Goal: Information Seeking & Learning: Stay updated

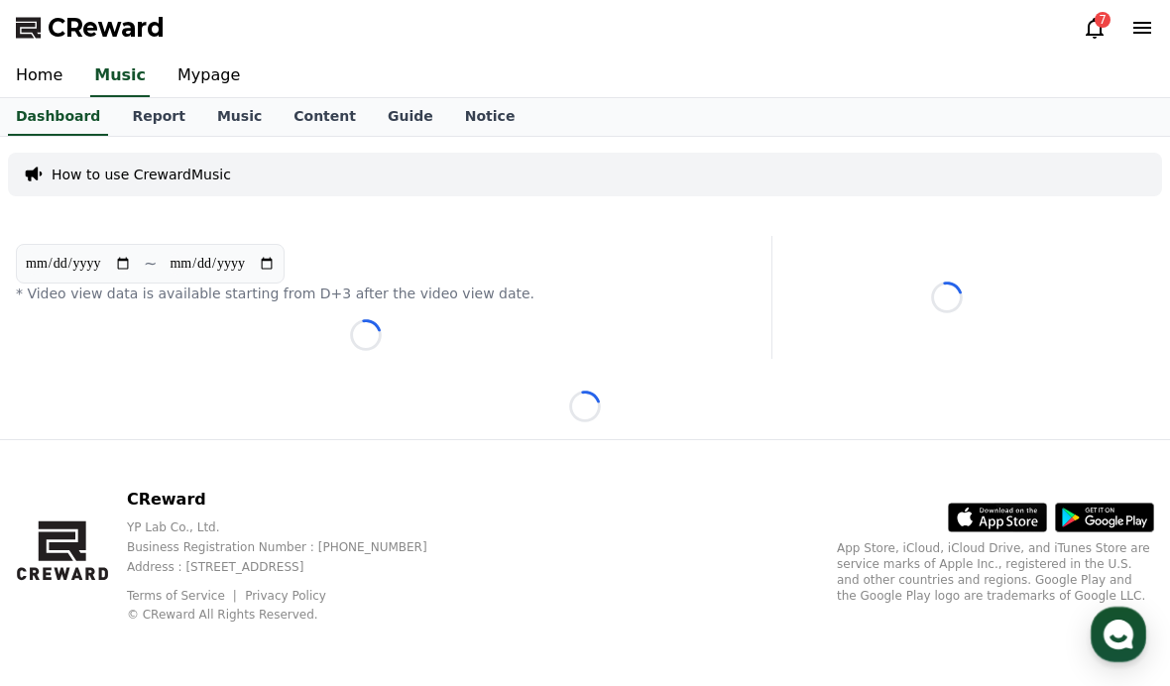
click at [1089, 34] on icon at bounding box center [1094, 28] width 18 height 21
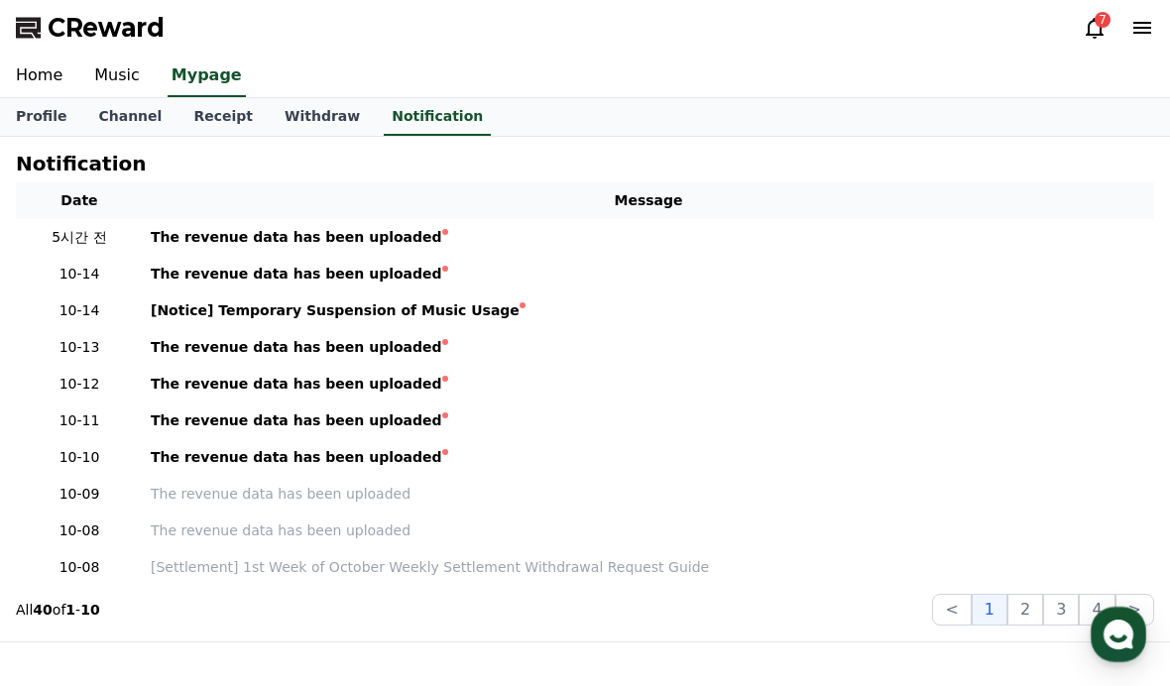
click at [1096, 31] on icon at bounding box center [1094, 28] width 24 height 24
click at [168, 241] on div "The revenue data has been uploaded" at bounding box center [296, 237] width 291 height 21
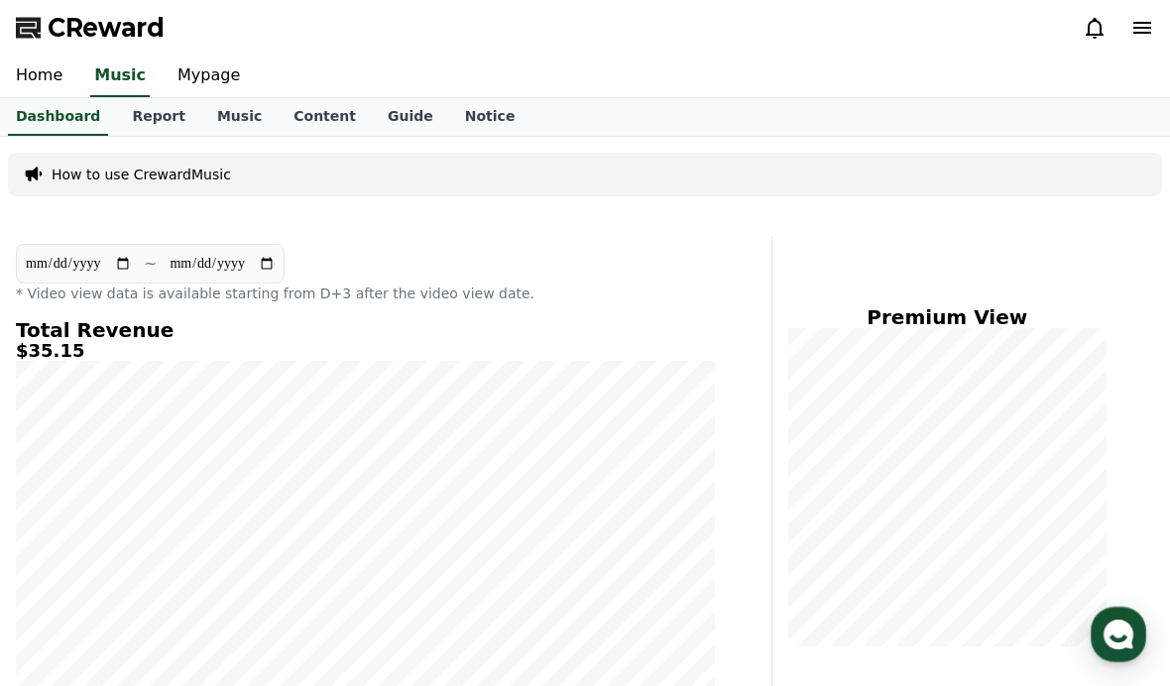
click at [1092, 33] on icon at bounding box center [1094, 28] width 24 height 24
click at [1094, 29] on icon at bounding box center [1094, 28] width 24 height 24
click at [1086, 31] on icon at bounding box center [1094, 28] width 24 height 24
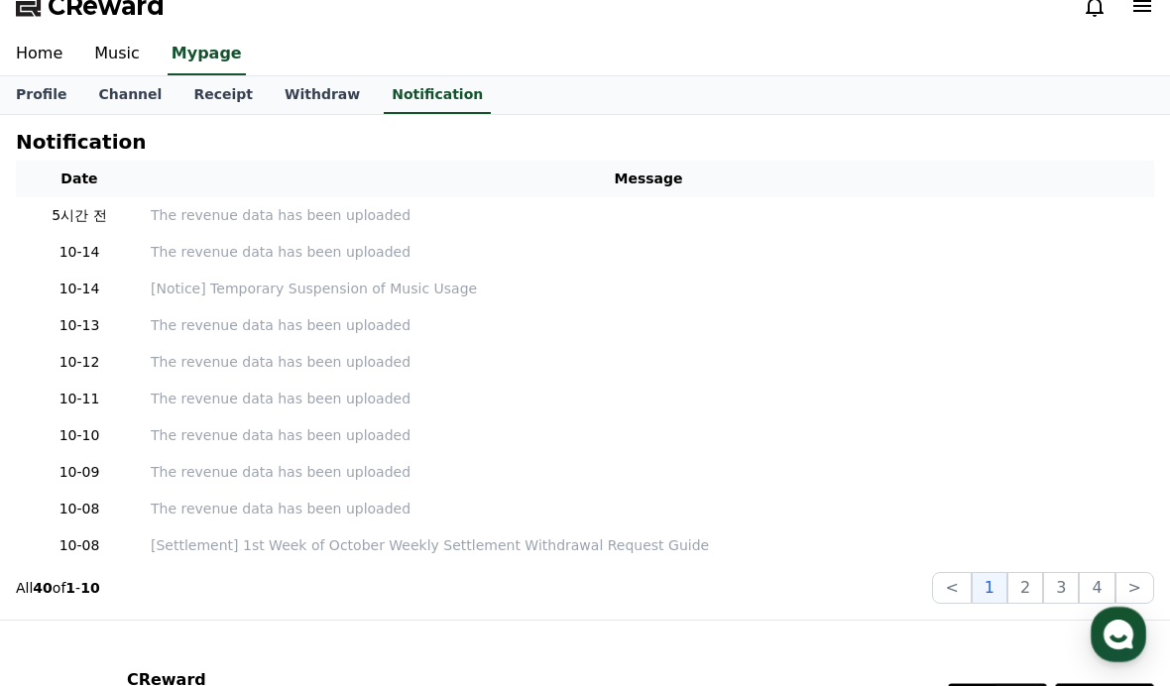
scroll to position [34, 0]
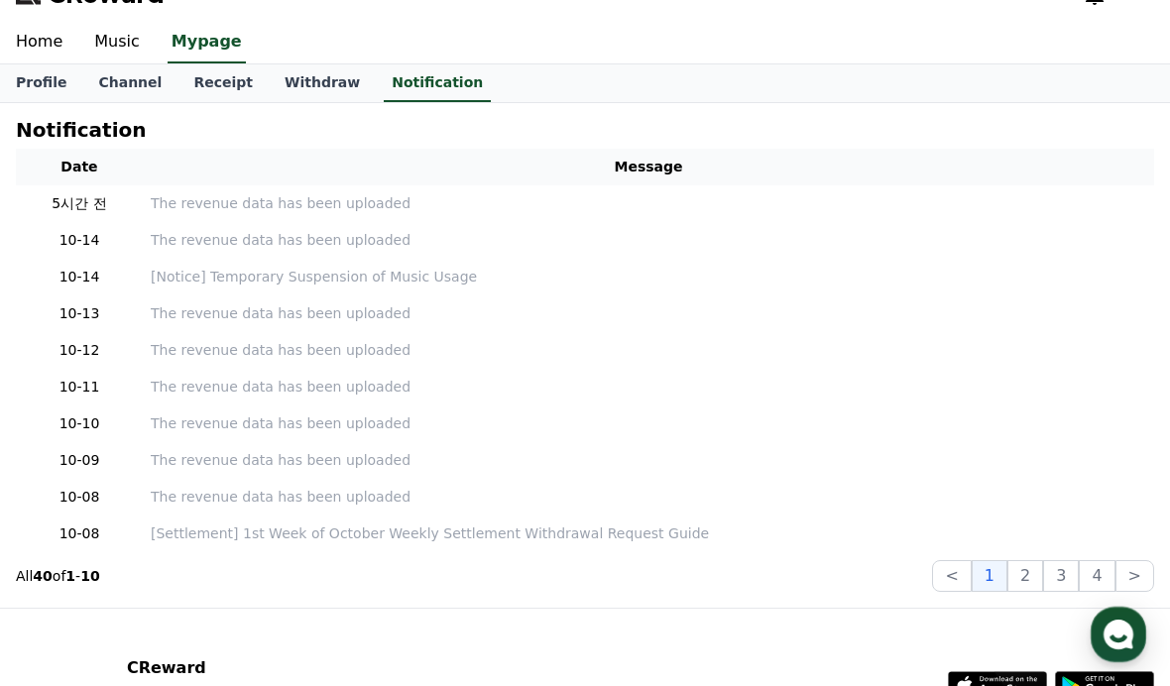
click at [117, 84] on link "Channel" at bounding box center [129, 83] width 95 height 38
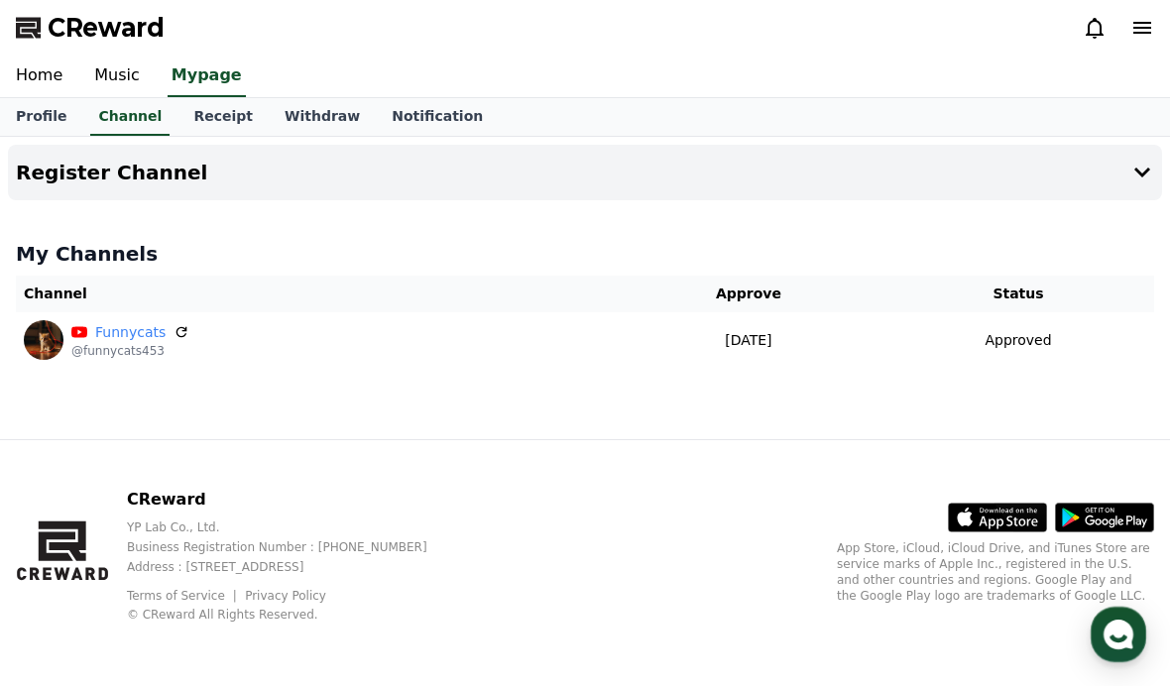
click at [178, 128] on link "Receipt" at bounding box center [222, 117] width 91 height 38
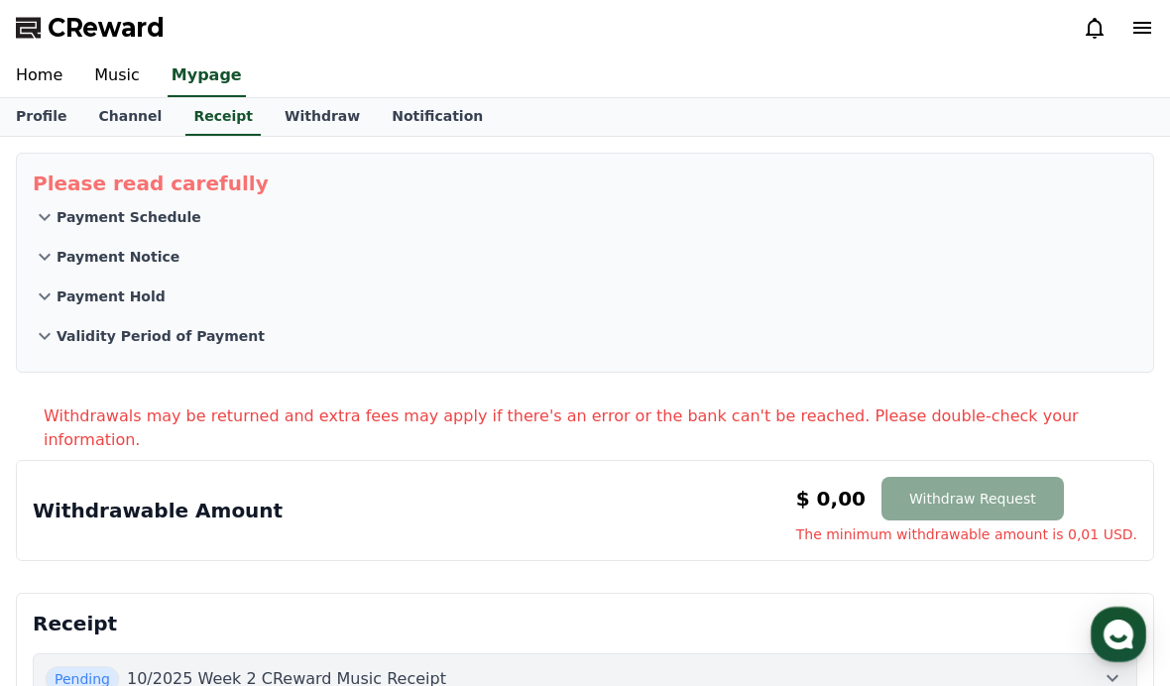
click at [105, 87] on link "Music" at bounding box center [116, 77] width 77 height 42
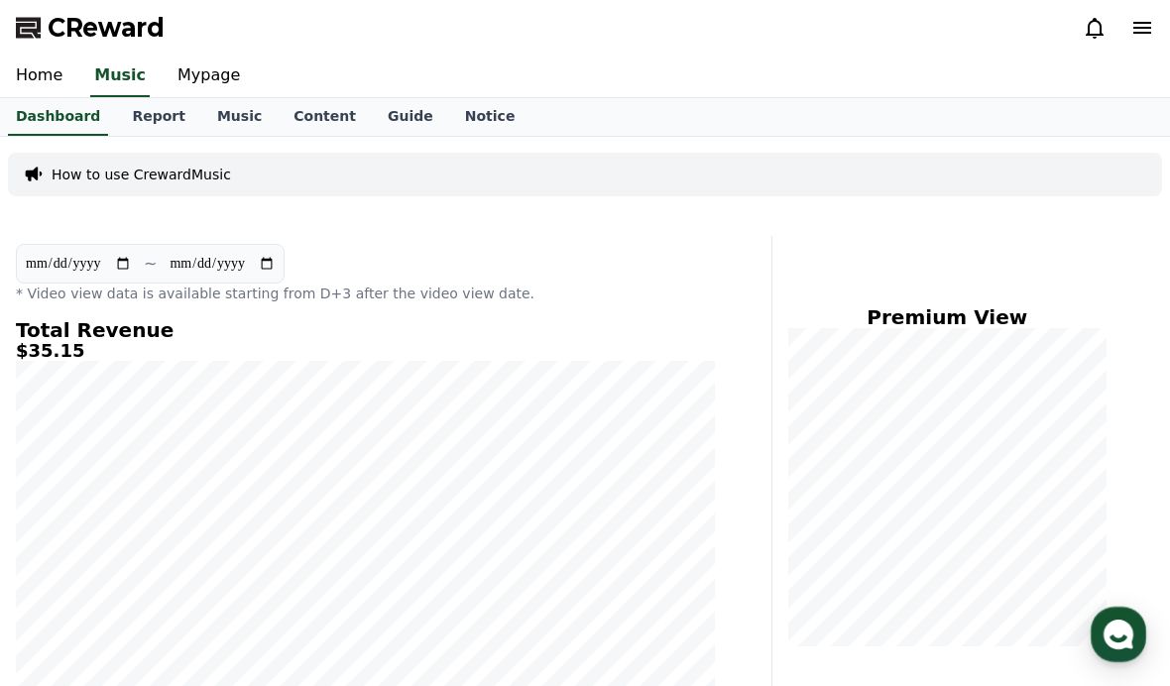
click at [220, 122] on link "Music" at bounding box center [239, 117] width 76 height 38
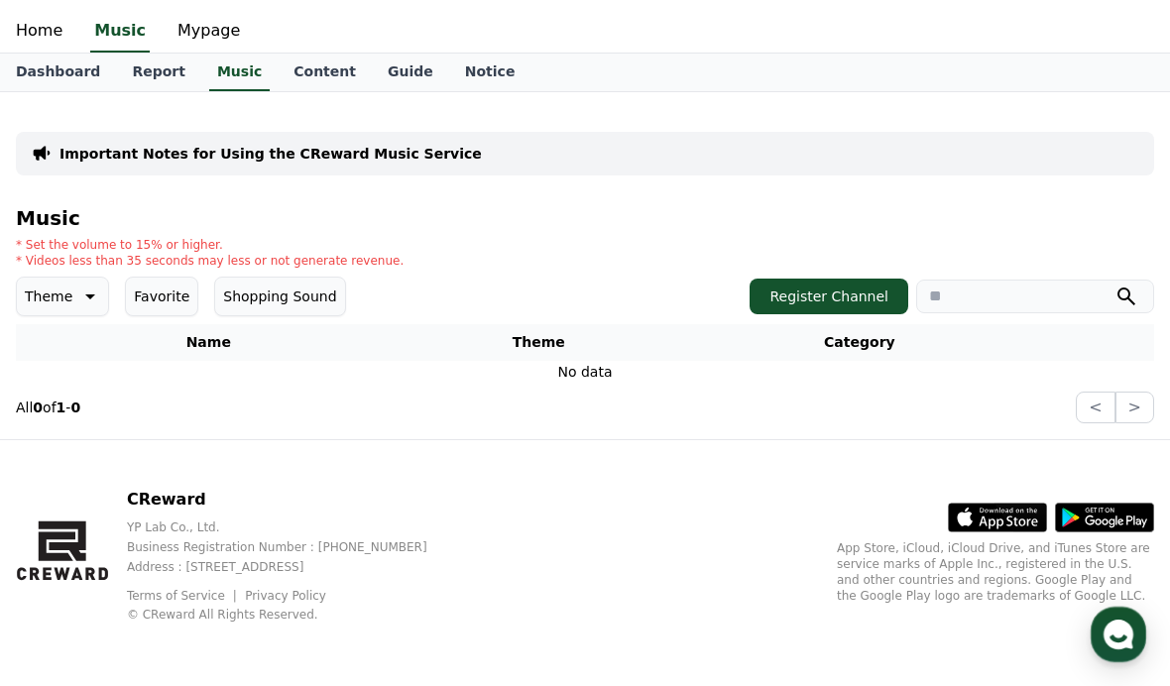
scroll to position [70, 0]
click at [79, 284] on icon at bounding box center [88, 296] width 24 height 24
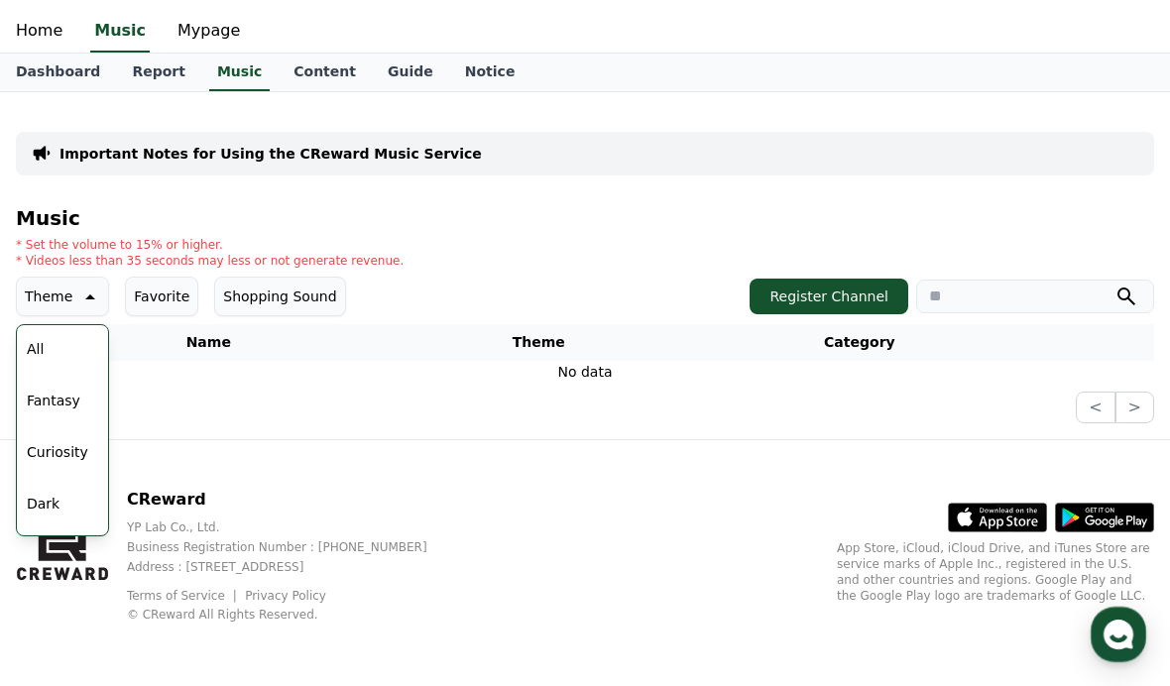
click at [82, 288] on button "Theme" at bounding box center [62, 297] width 93 height 40
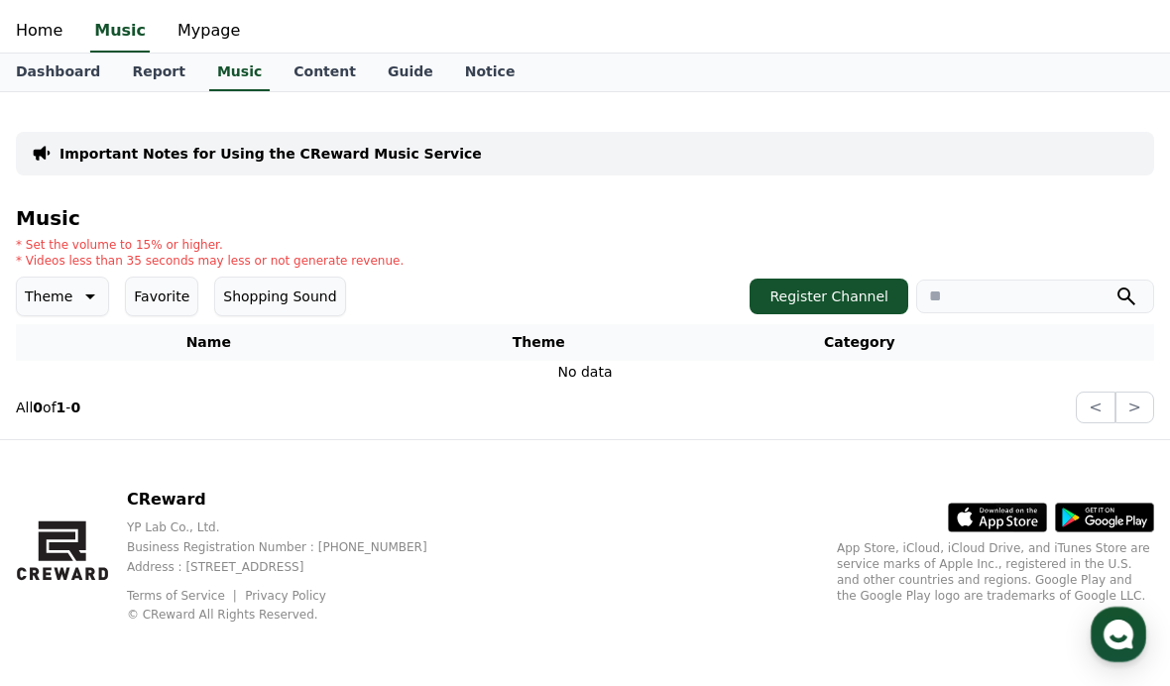
scroll to position [0, 0]
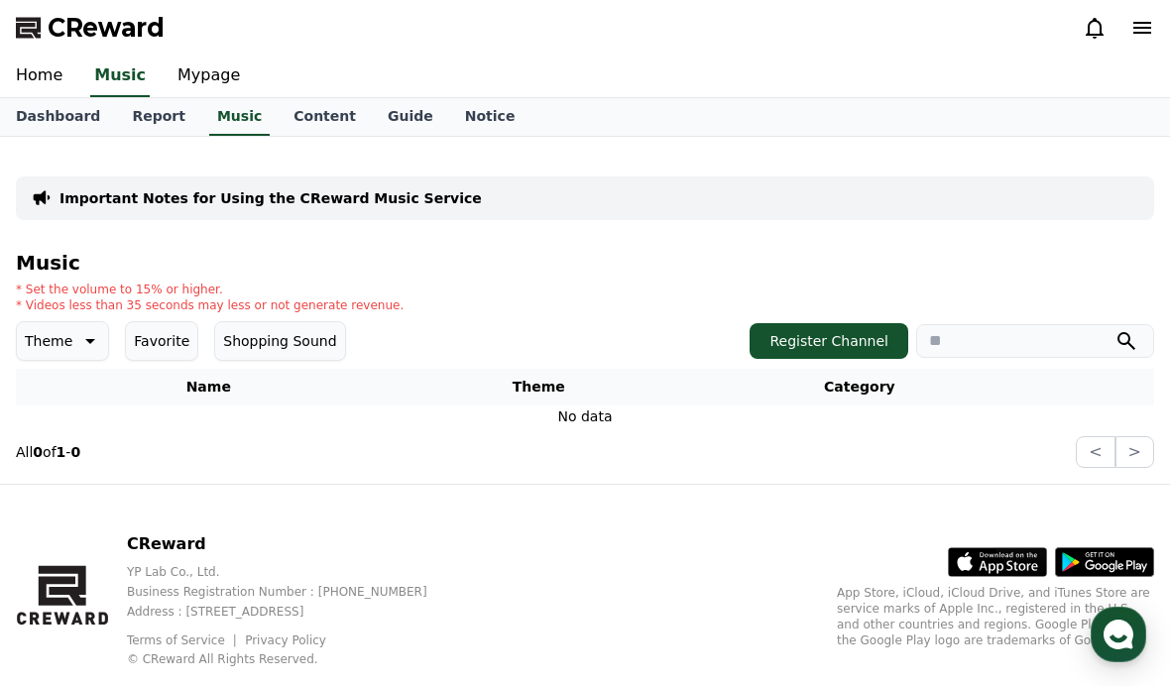
click at [282, 118] on link "Content" at bounding box center [325, 117] width 94 height 38
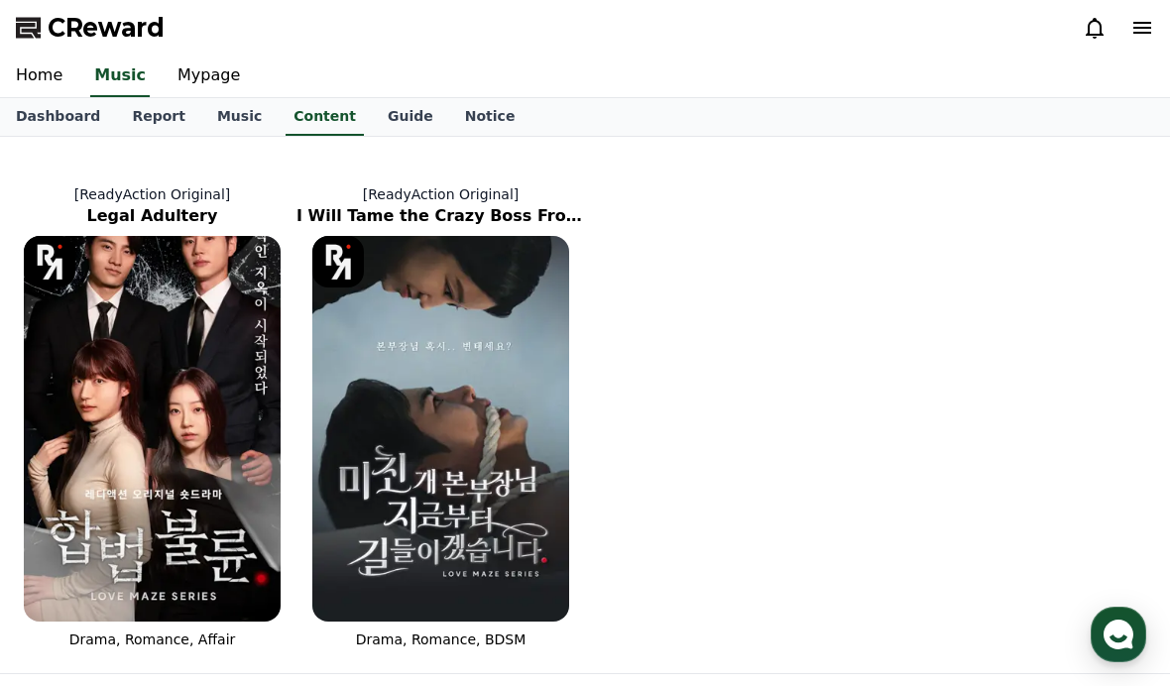
click at [181, 75] on link "Mypage" at bounding box center [209, 77] width 94 height 42
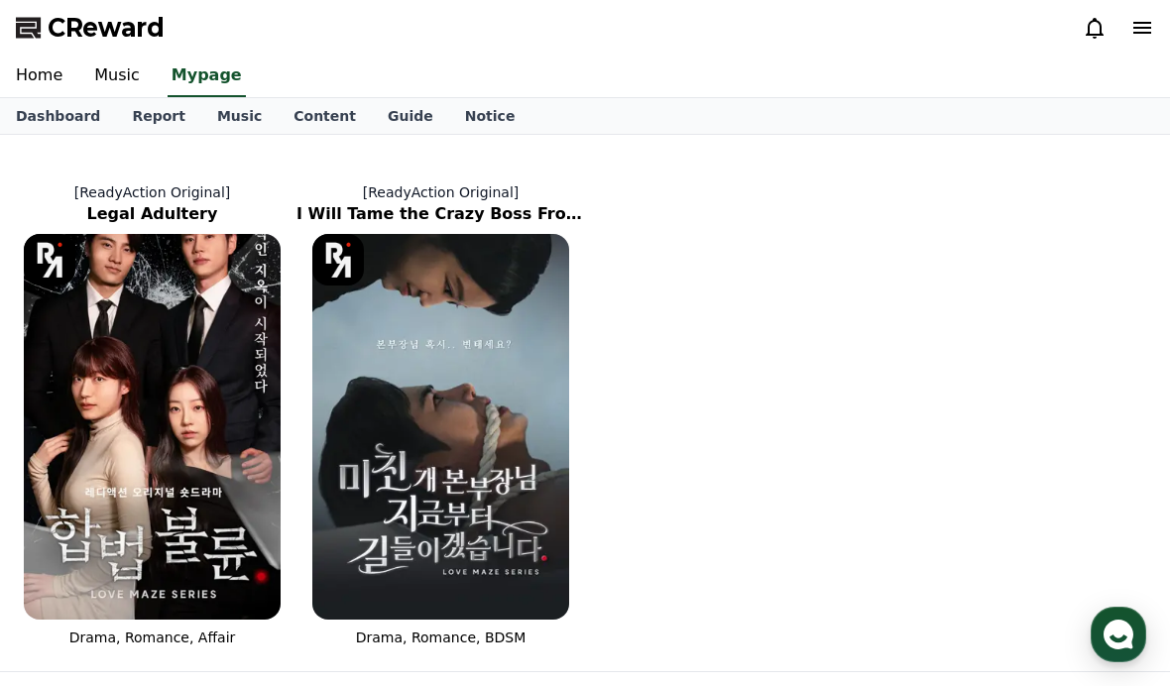
select select "**********"
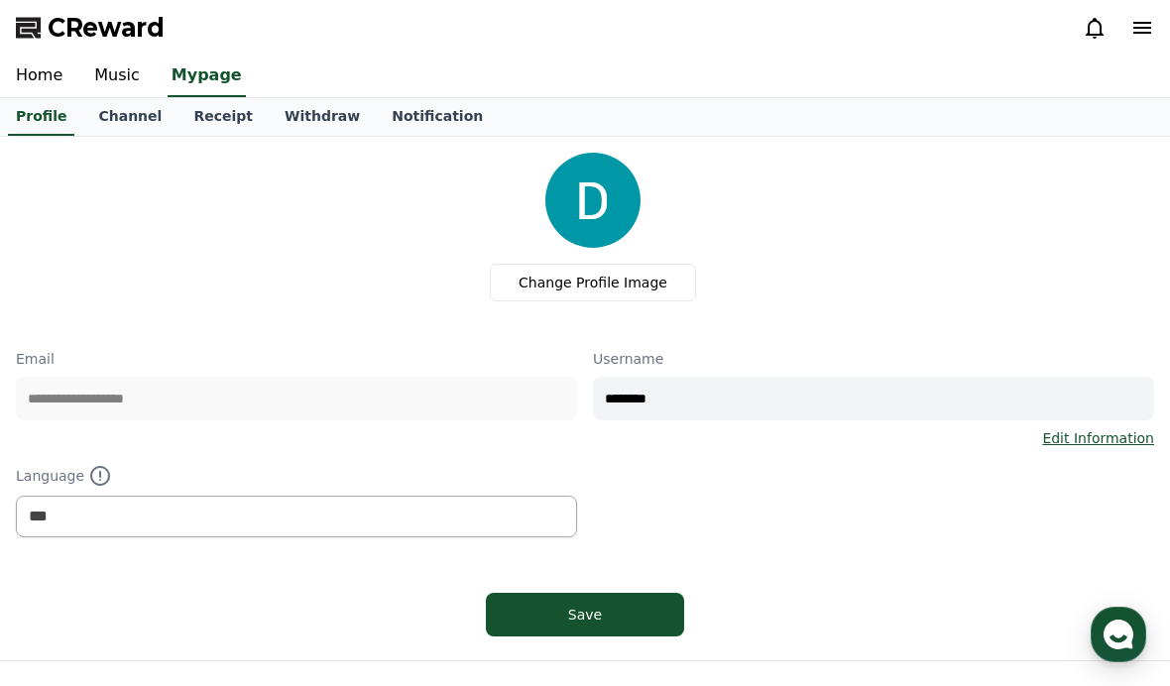
click at [109, 71] on link "Music" at bounding box center [116, 77] width 77 height 42
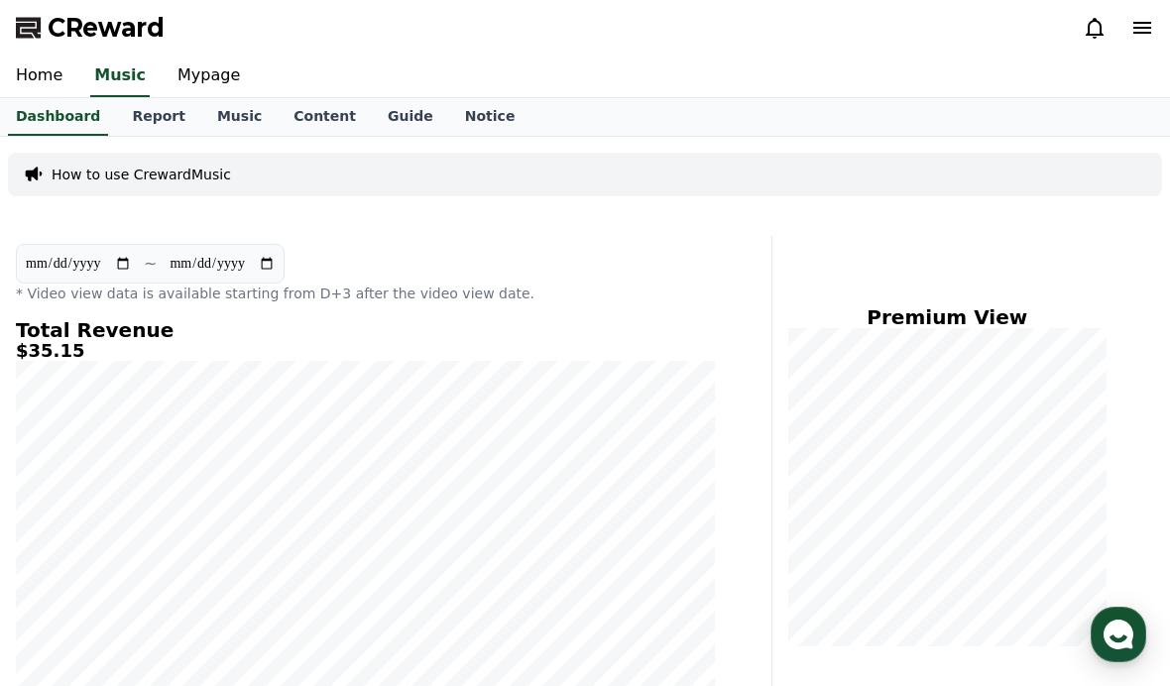
click at [219, 119] on link "Music" at bounding box center [239, 117] width 76 height 38
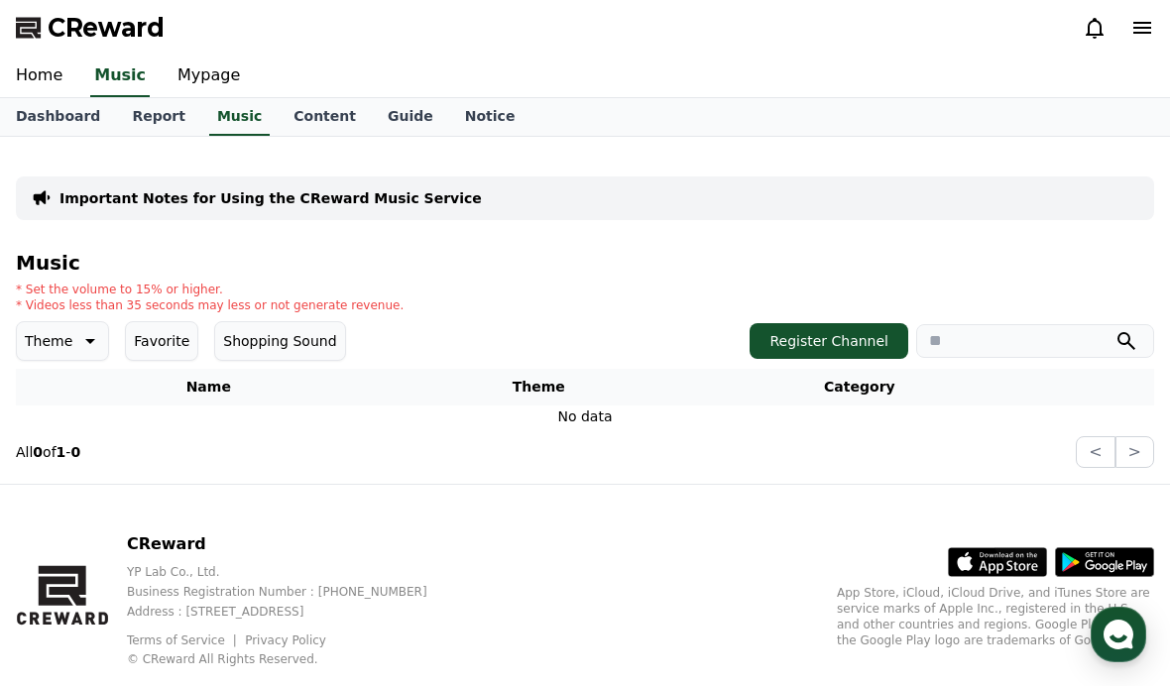
click at [112, 198] on p "Important Notes for Using the CReward Music Service" at bounding box center [270, 198] width 422 height 20
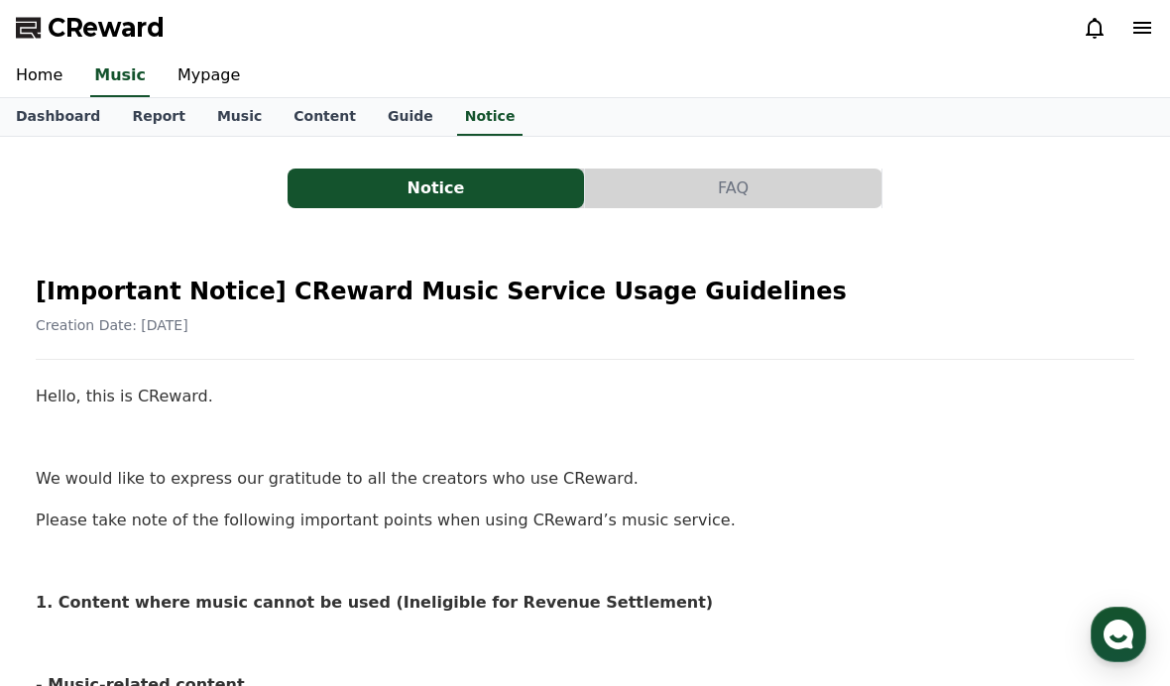
click at [215, 109] on link "Music" at bounding box center [239, 117] width 76 height 38
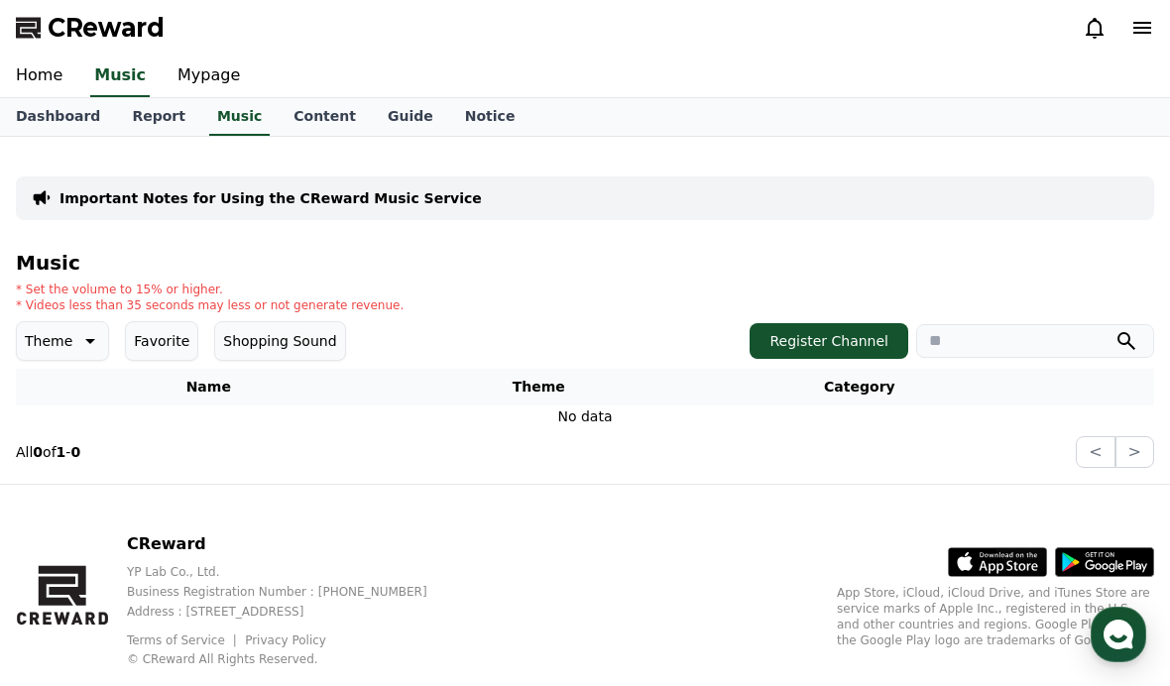
click at [147, 335] on button "Favorite" at bounding box center [161, 341] width 73 height 40
click at [83, 337] on icon at bounding box center [88, 341] width 24 height 24
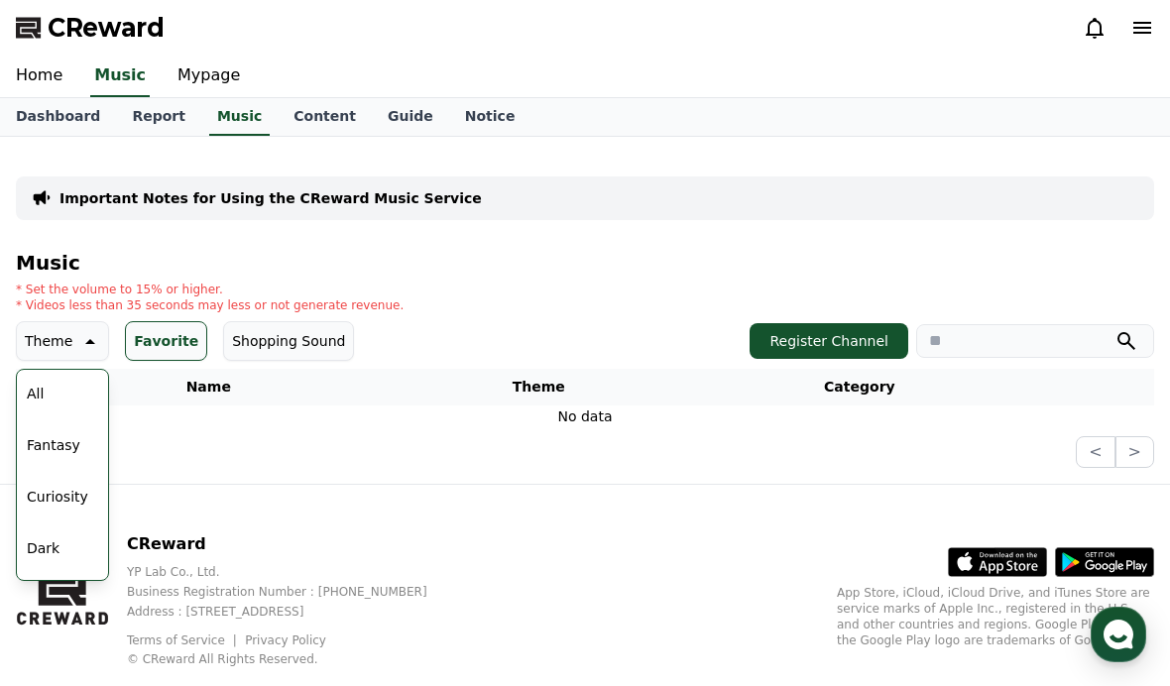
click at [50, 391] on button "All" at bounding box center [35, 394] width 33 height 44
click at [152, 340] on button "Favorite" at bounding box center [166, 341] width 82 height 40
click at [41, 382] on button "All" at bounding box center [35, 394] width 33 height 44
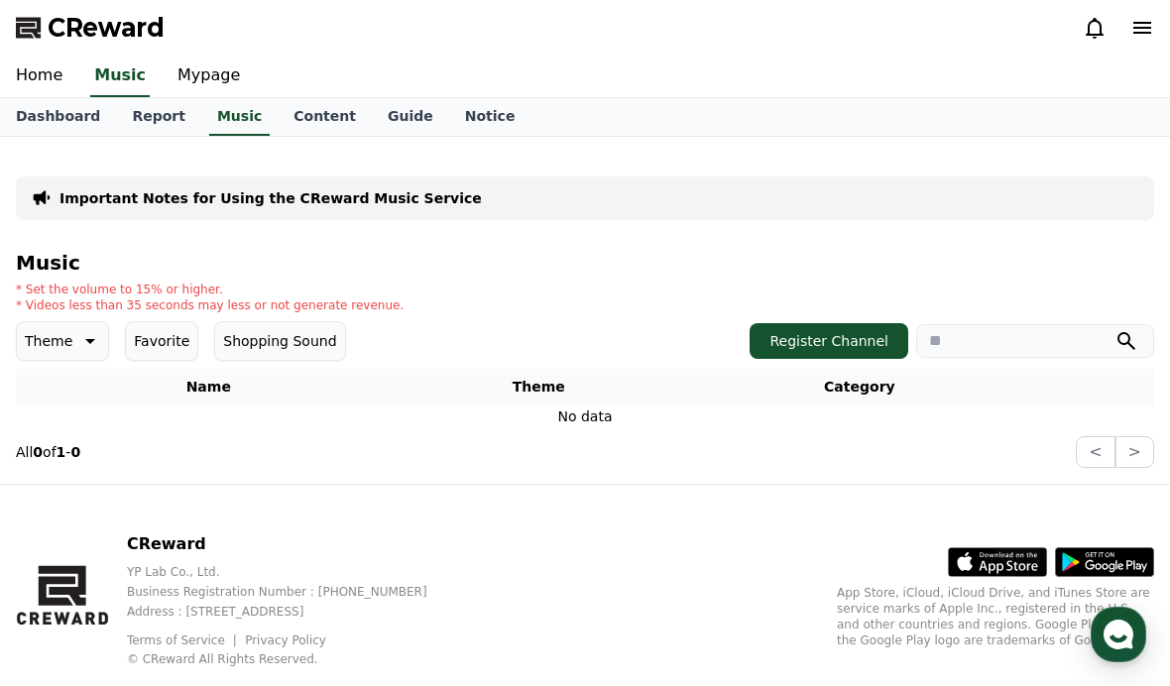
click at [37, 82] on link "Home" at bounding box center [39, 77] width 78 height 42
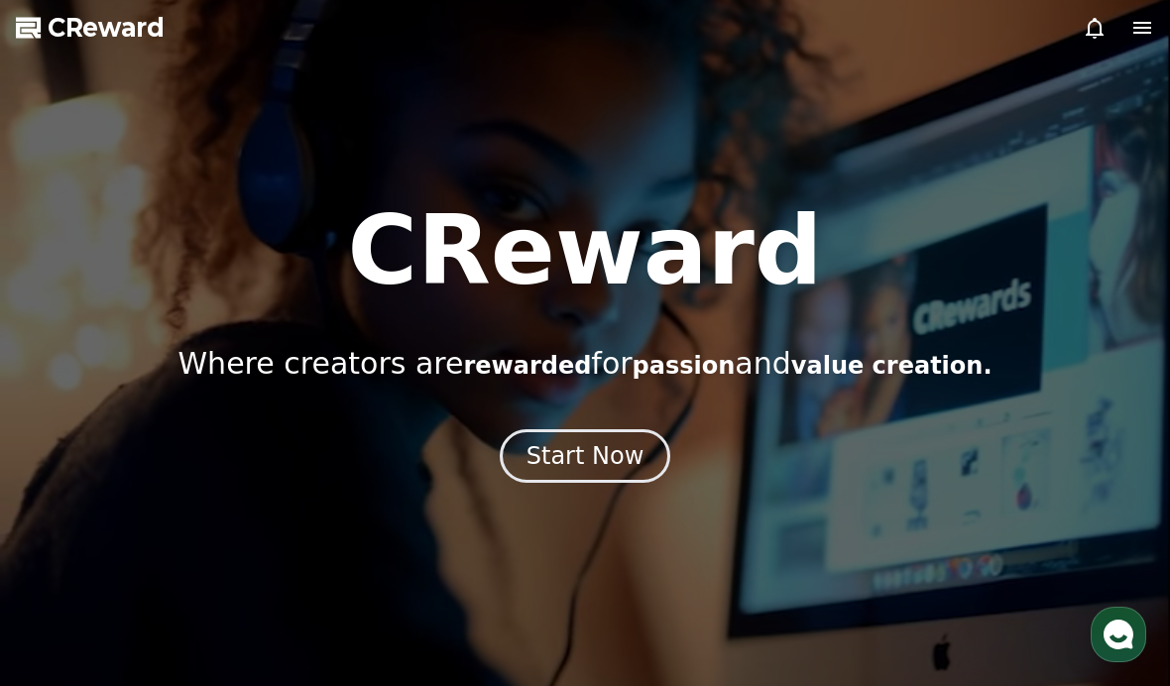
click at [532, 459] on button "Start Now" at bounding box center [585, 456] width 171 height 54
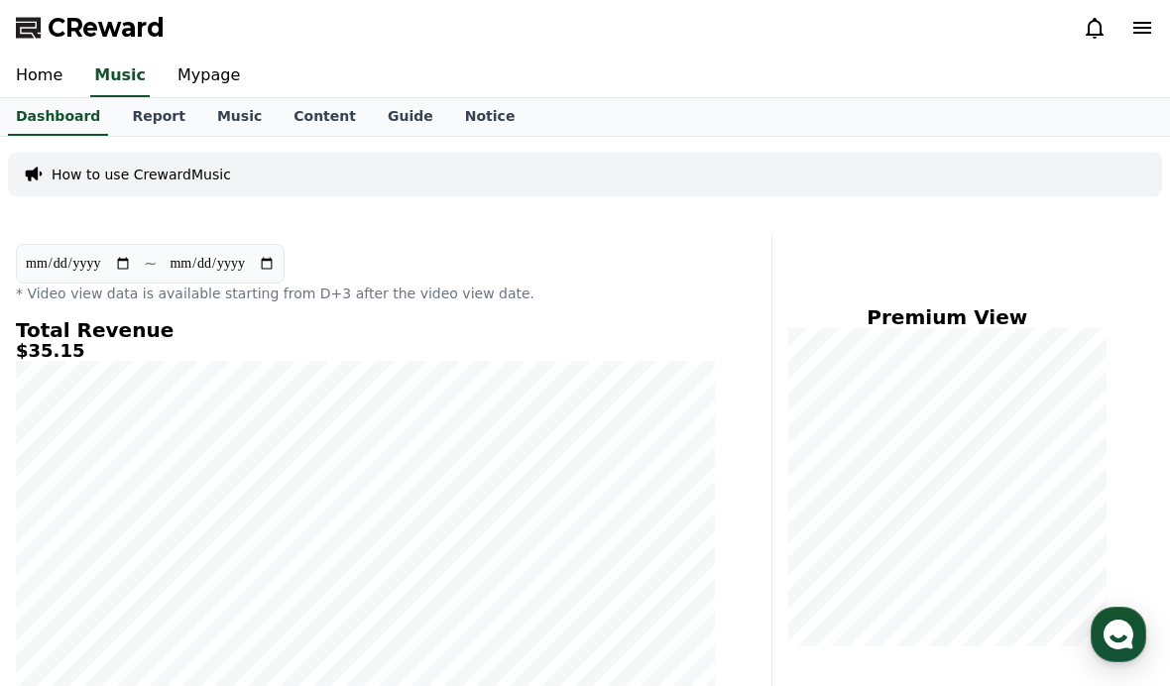
click at [137, 129] on link "Report" at bounding box center [158, 117] width 85 height 38
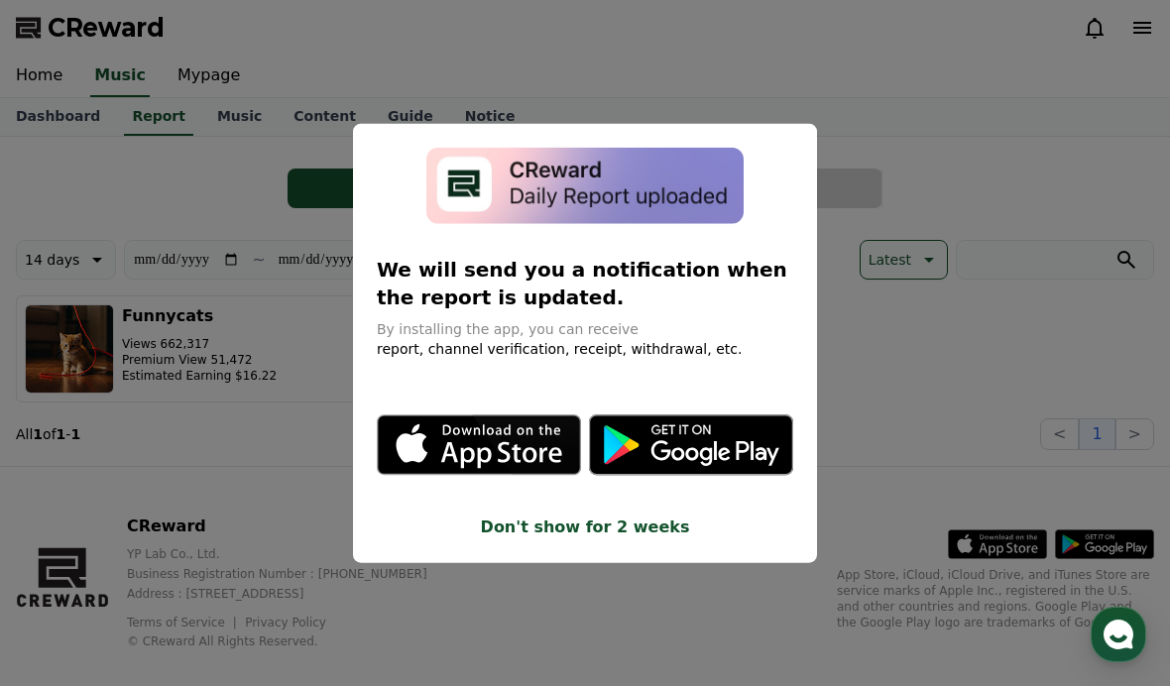
click at [99, 127] on button "close modal" at bounding box center [585, 343] width 1170 height 686
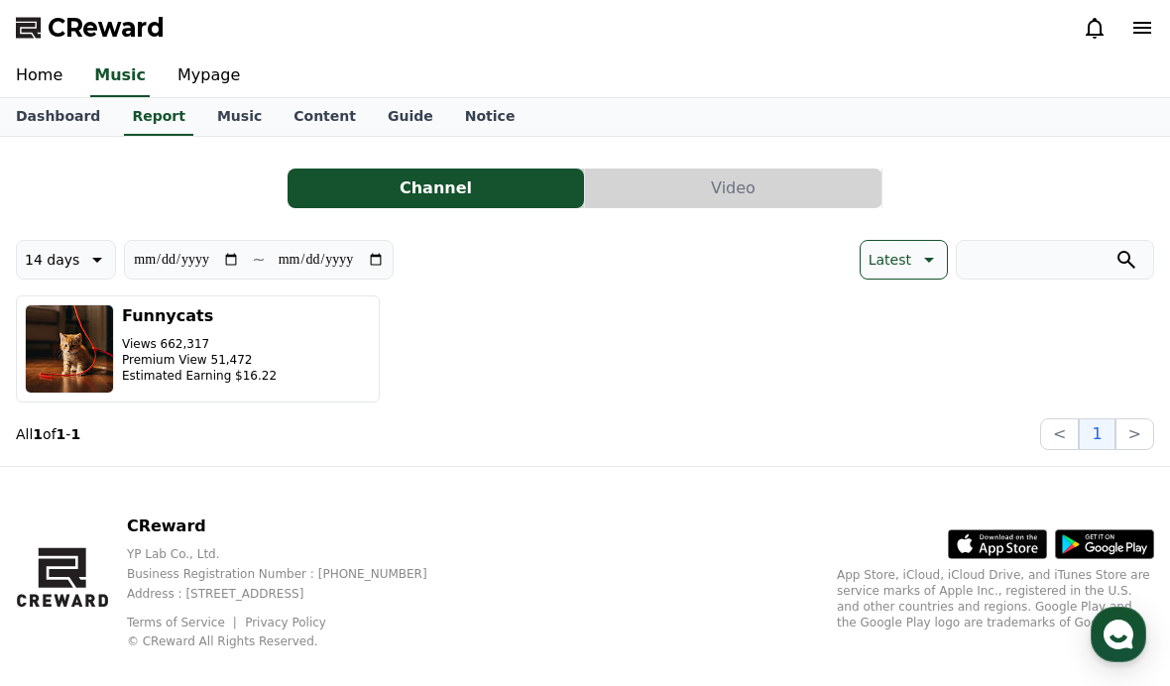
click at [201, 121] on link "Music" at bounding box center [239, 117] width 76 height 38
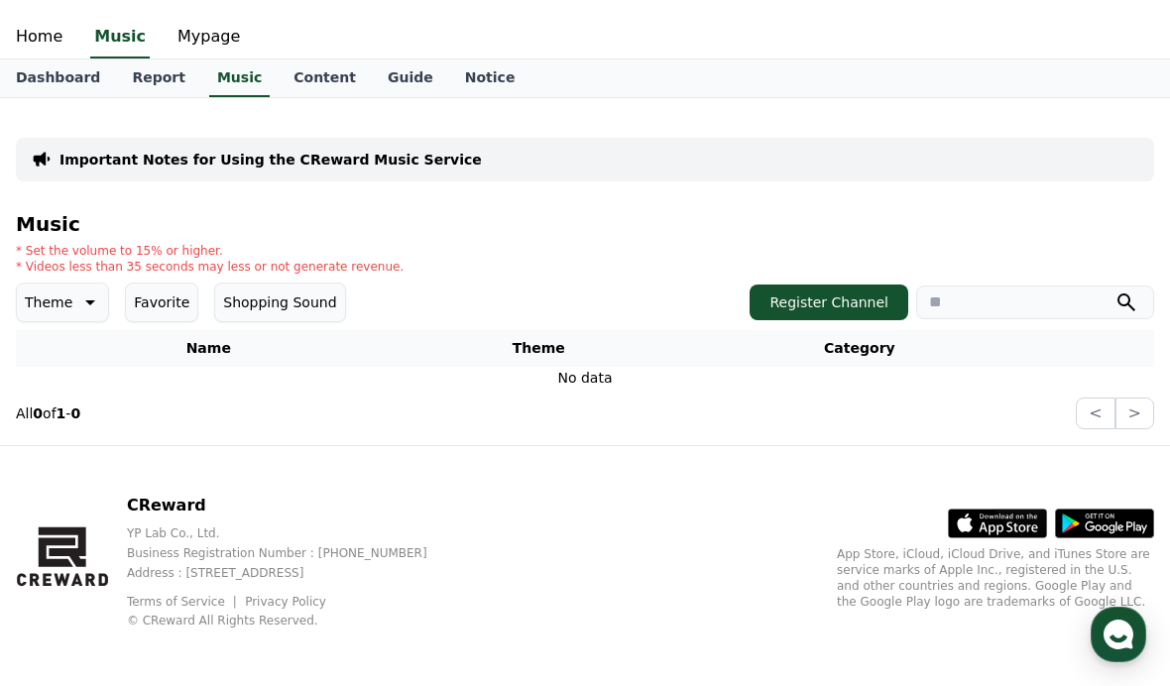
scroll to position [34, 0]
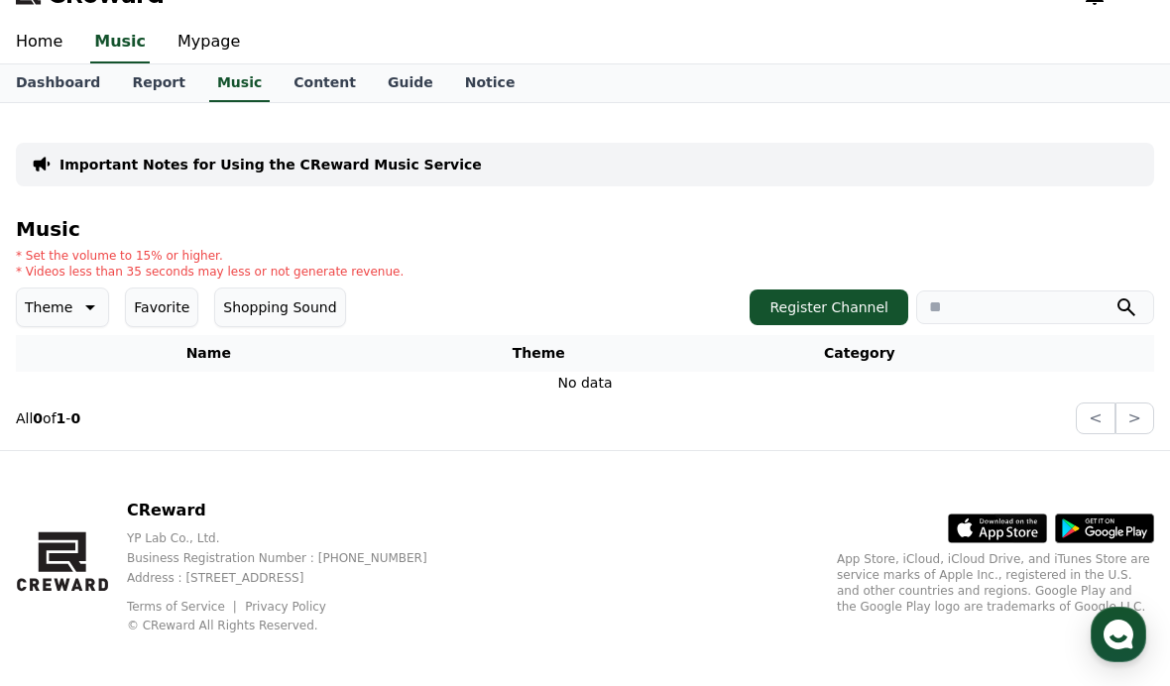
click at [279, 99] on link "Content" at bounding box center [325, 83] width 94 height 38
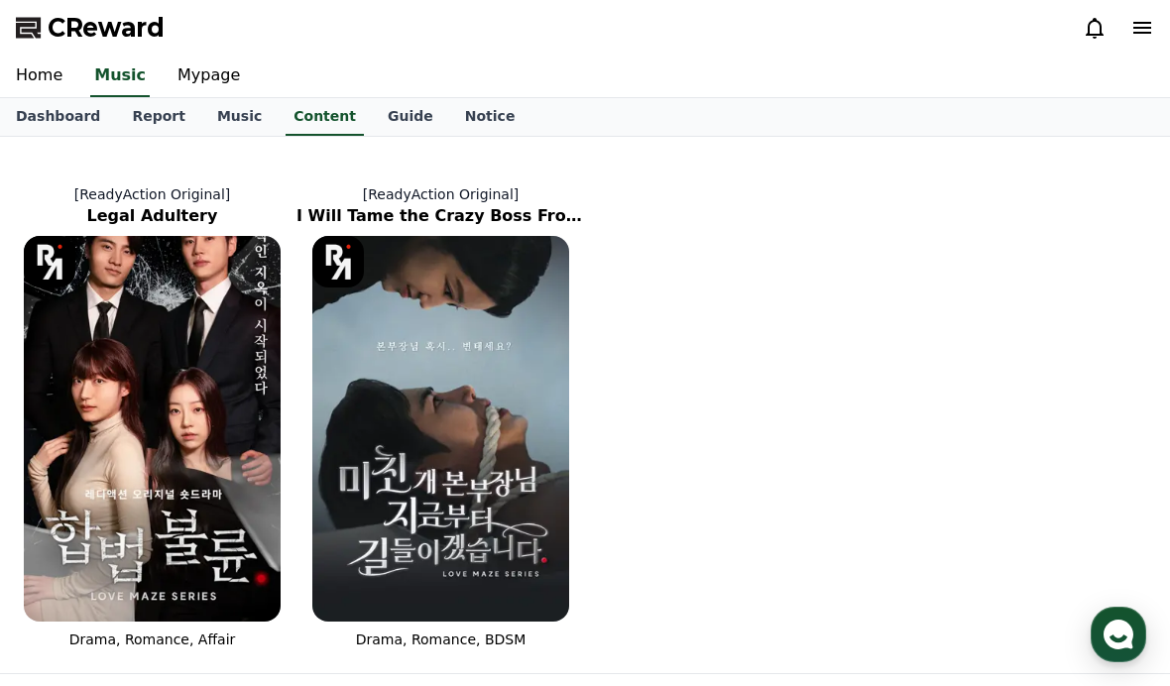
click at [381, 112] on link "Guide" at bounding box center [410, 117] width 77 height 38
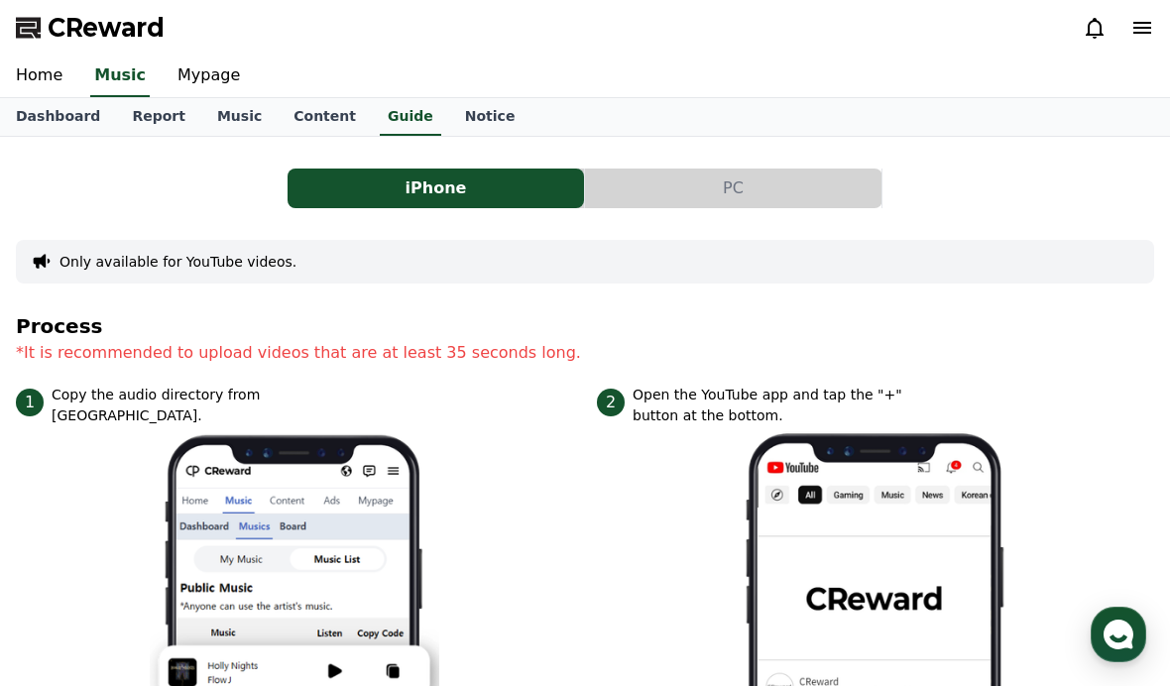
click at [162, 82] on link "Mypage" at bounding box center [209, 77] width 94 height 42
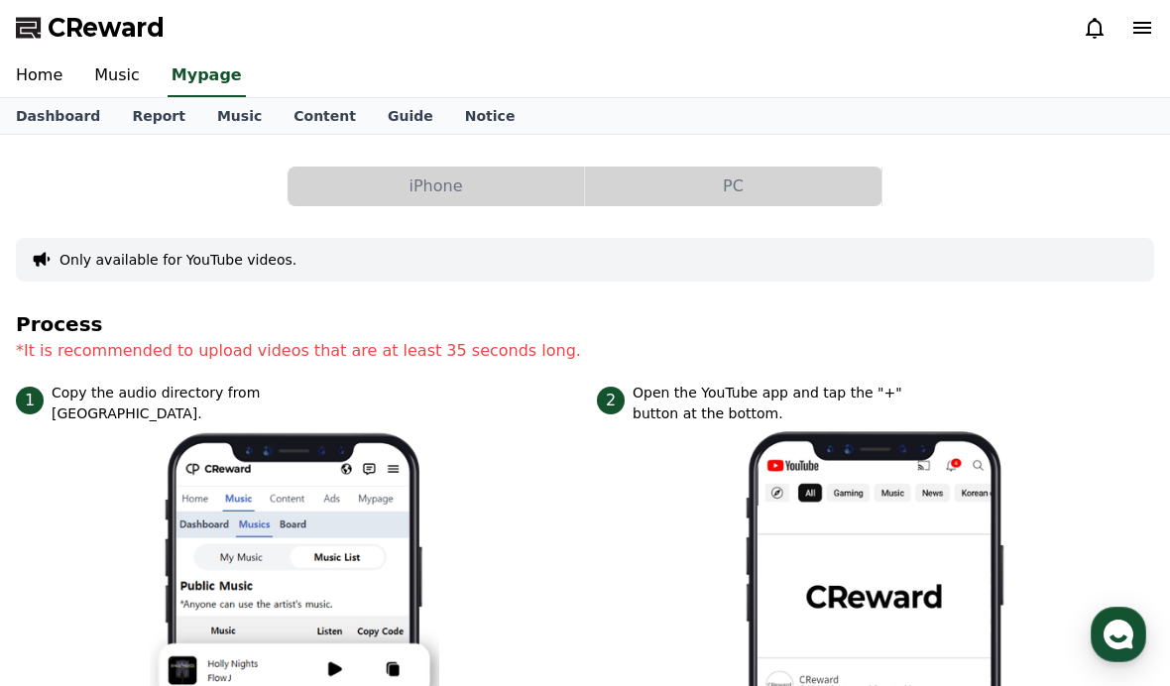
select select "**********"
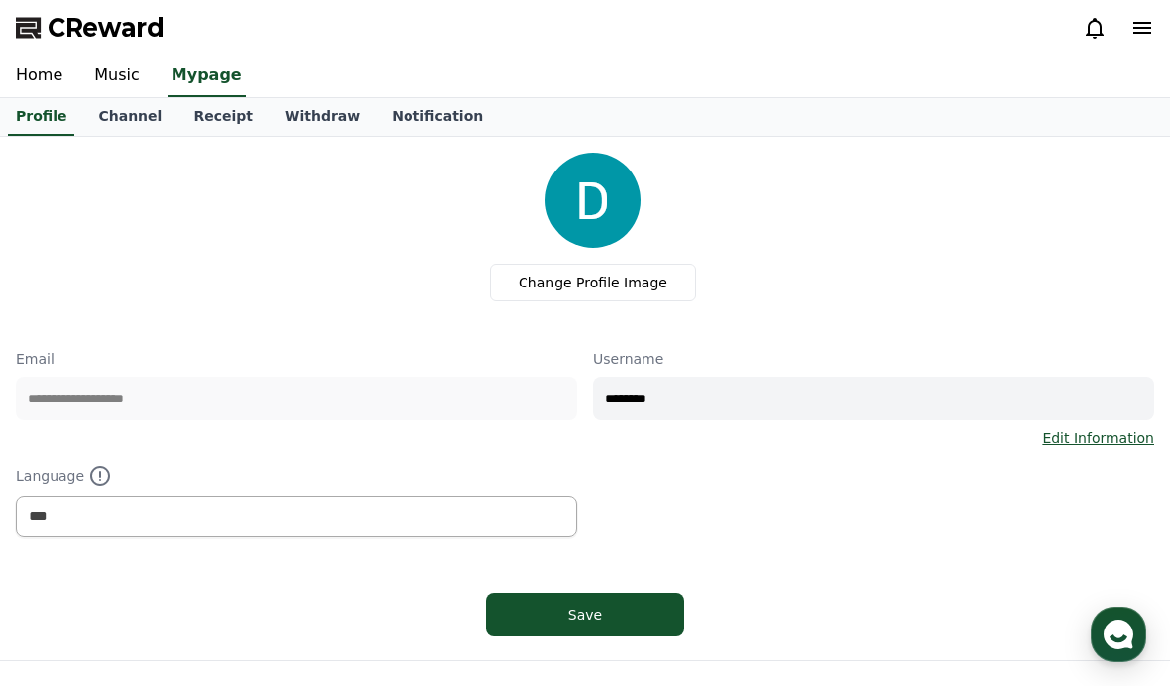
click at [208, 121] on link "Receipt" at bounding box center [222, 117] width 91 height 38
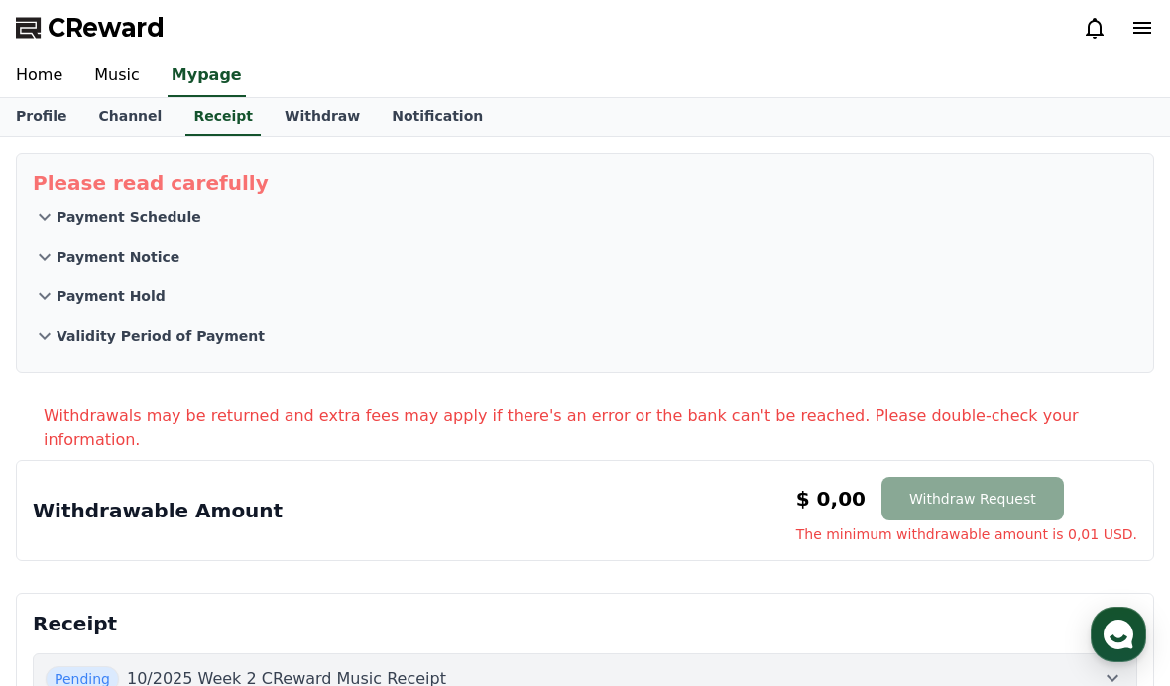
click at [114, 126] on link "Channel" at bounding box center [129, 117] width 95 height 38
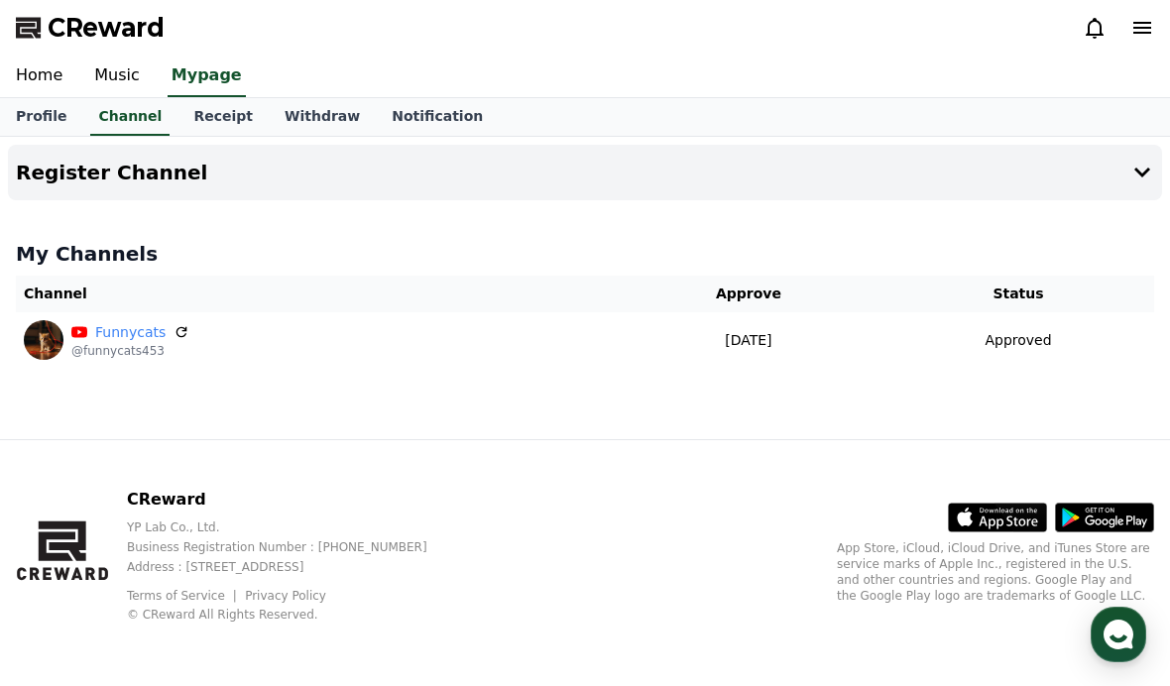
click at [41, 121] on link "Profile" at bounding box center [41, 117] width 82 height 38
select select "**********"
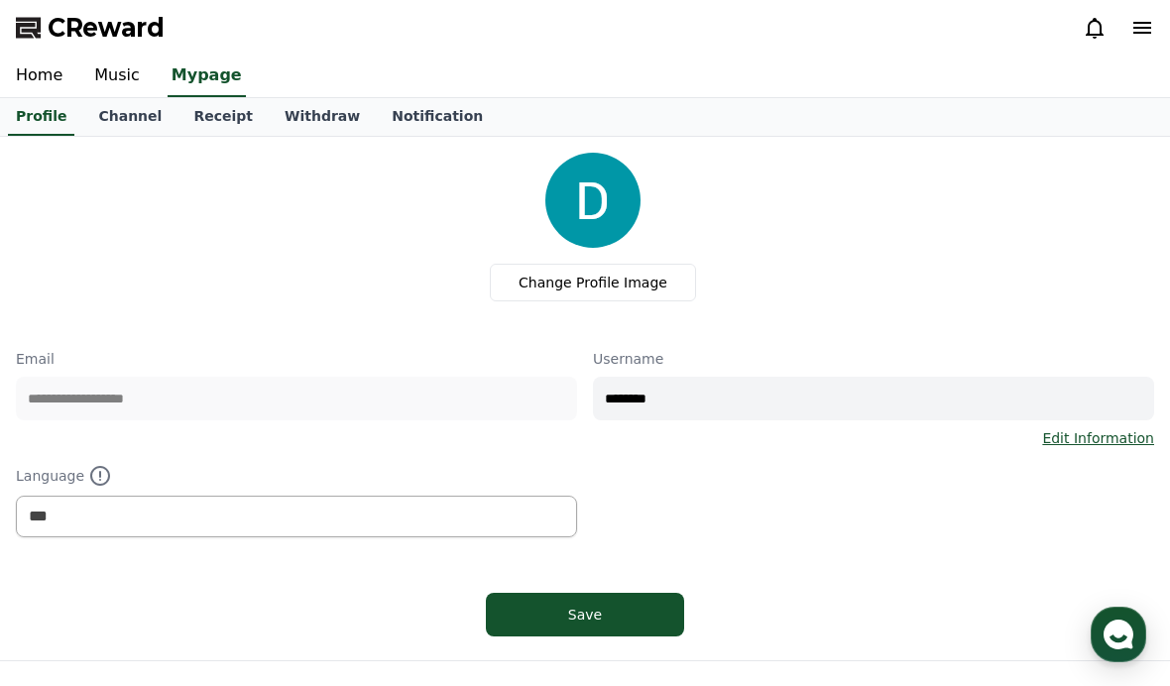
click at [110, 81] on link "Music" at bounding box center [116, 77] width 77 height 42
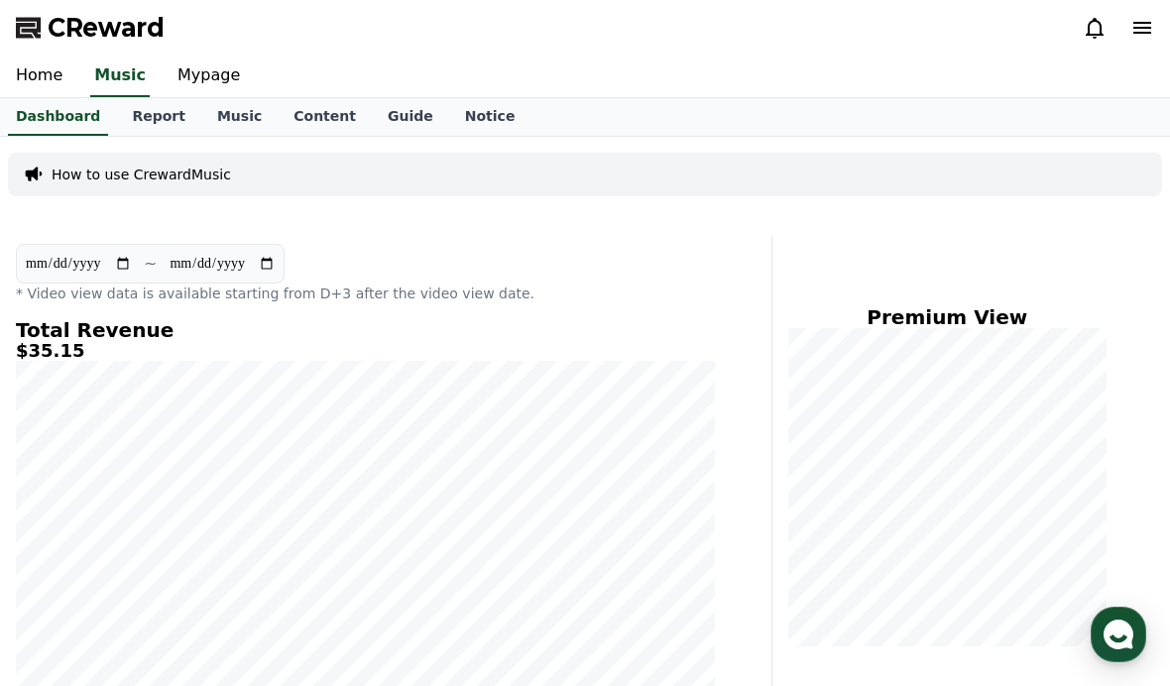
click at [230, 115] on link "Music" at bounding box center [239, 117] width 76 height 38
click at [221, 120] on link "Music" at bounding box center [239, 117] width 60 height 38
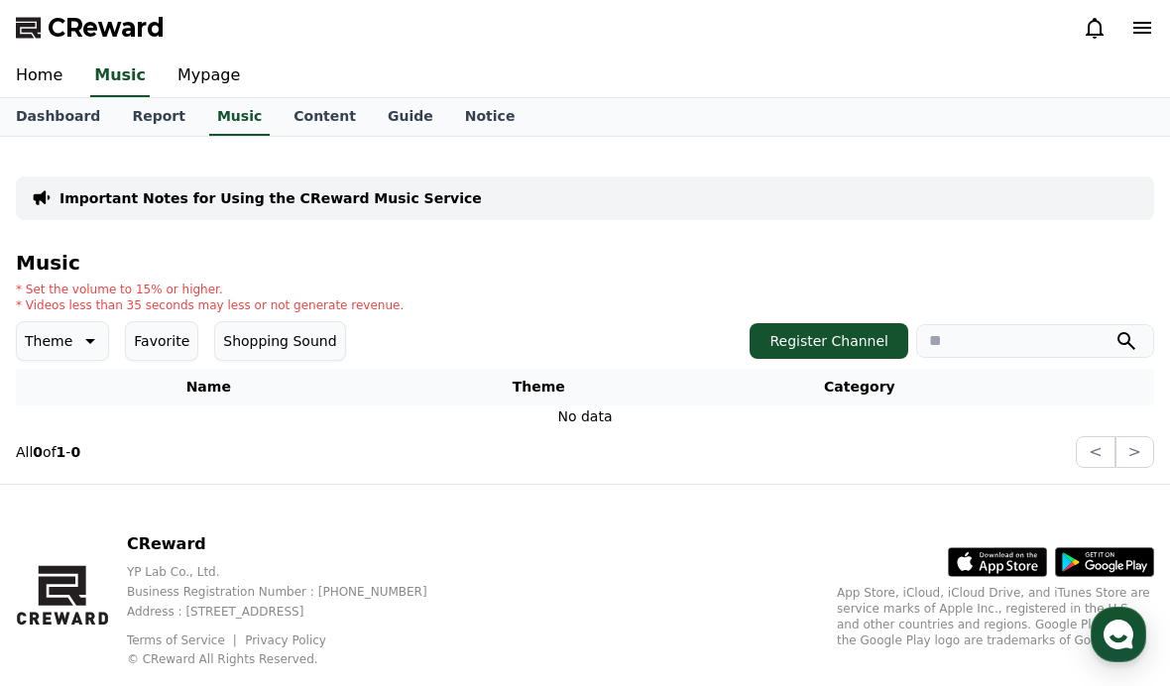
click at [1147, 8] on div "CReward" at bounding box center [585, 28] width 1170 height 56
click at [1093, 30] on icon at bounding box center [1094, 28] width 24 height 24
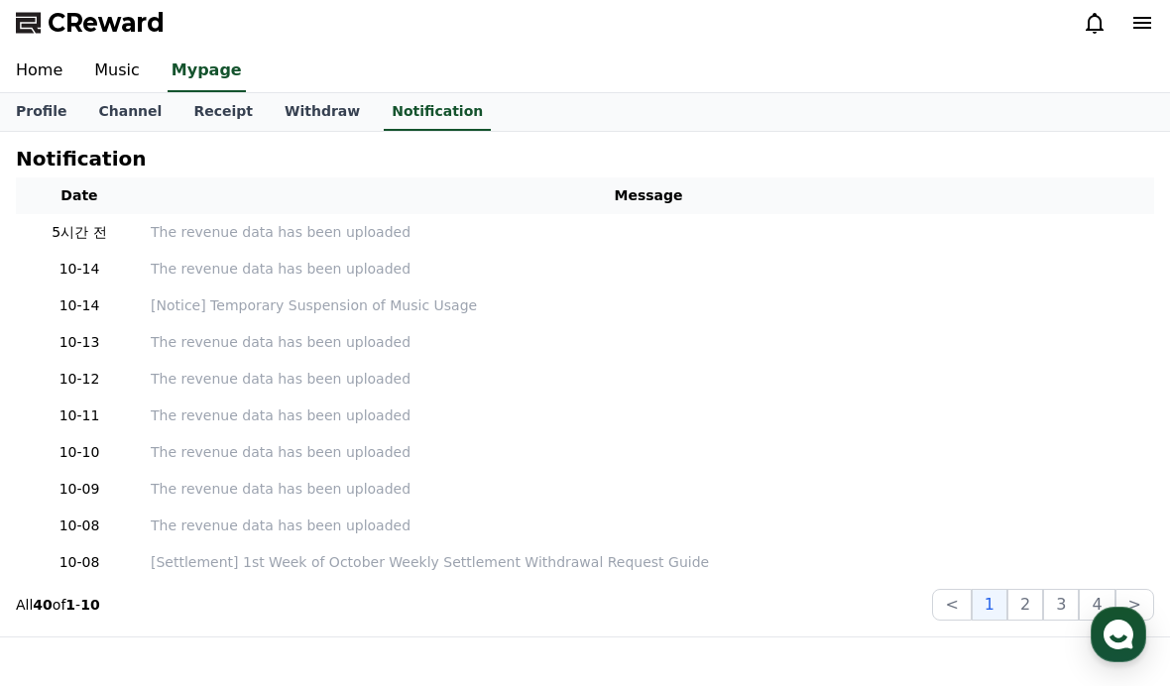
scroll to position [13, 0]
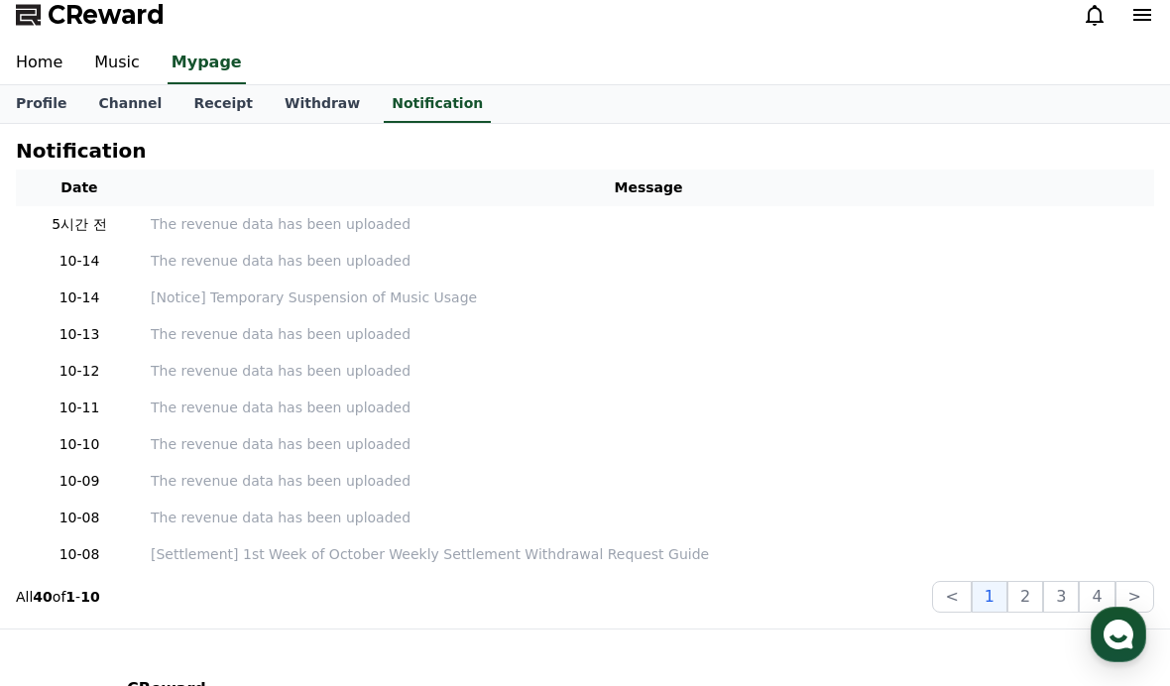
click at [212, 287] on p "[Notice] Temporary Suspension of Music Usage" at bounding box center [648, 297] width 995 height 21
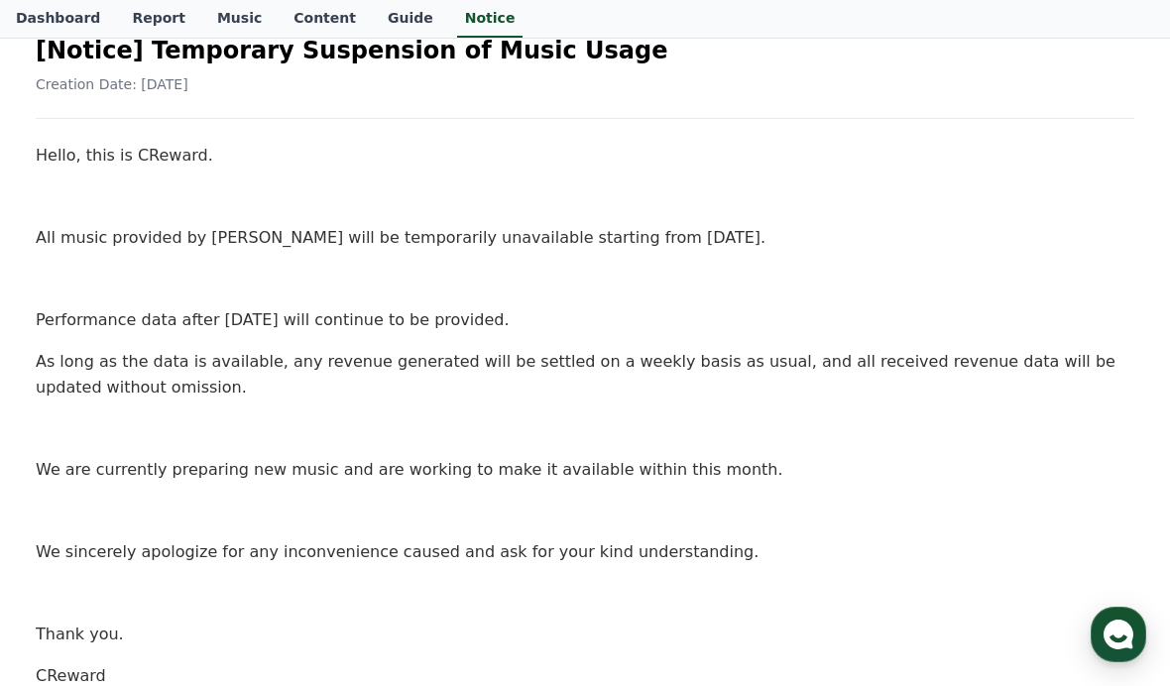
scroll to position [252, 0]
